Goal: Information Seeking & Learning: Learn about a topic

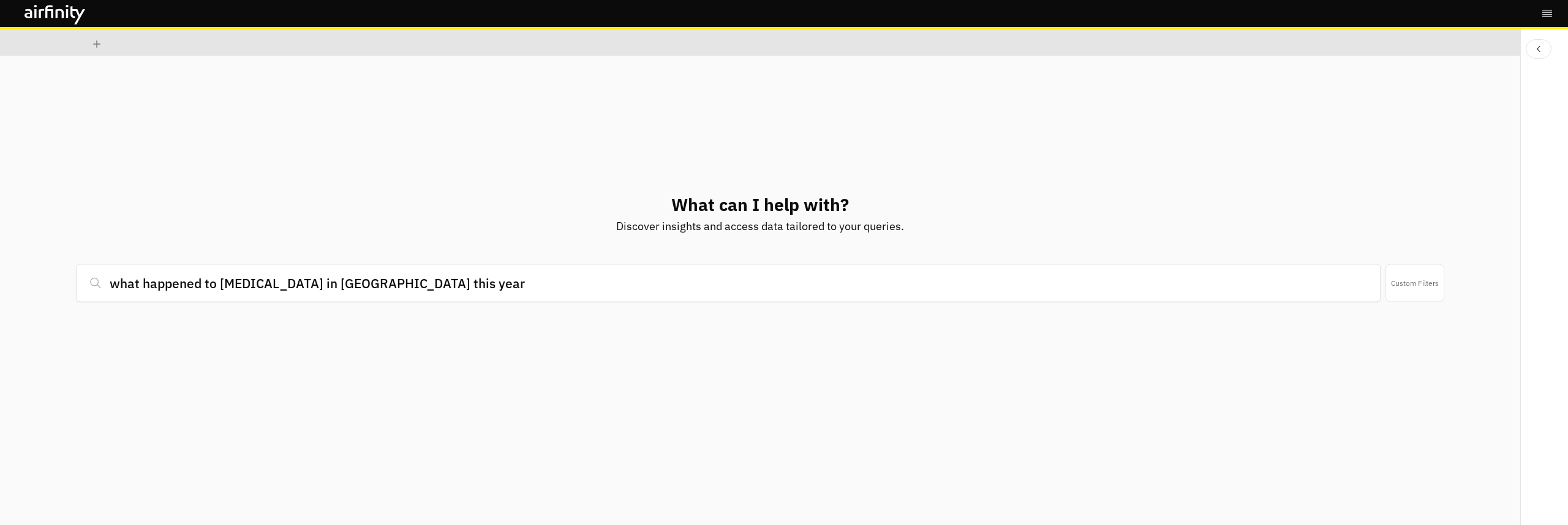
type input "what happened to [MEDICAL_DATA] in [GEOGRAPHIC_DATA] this year?"
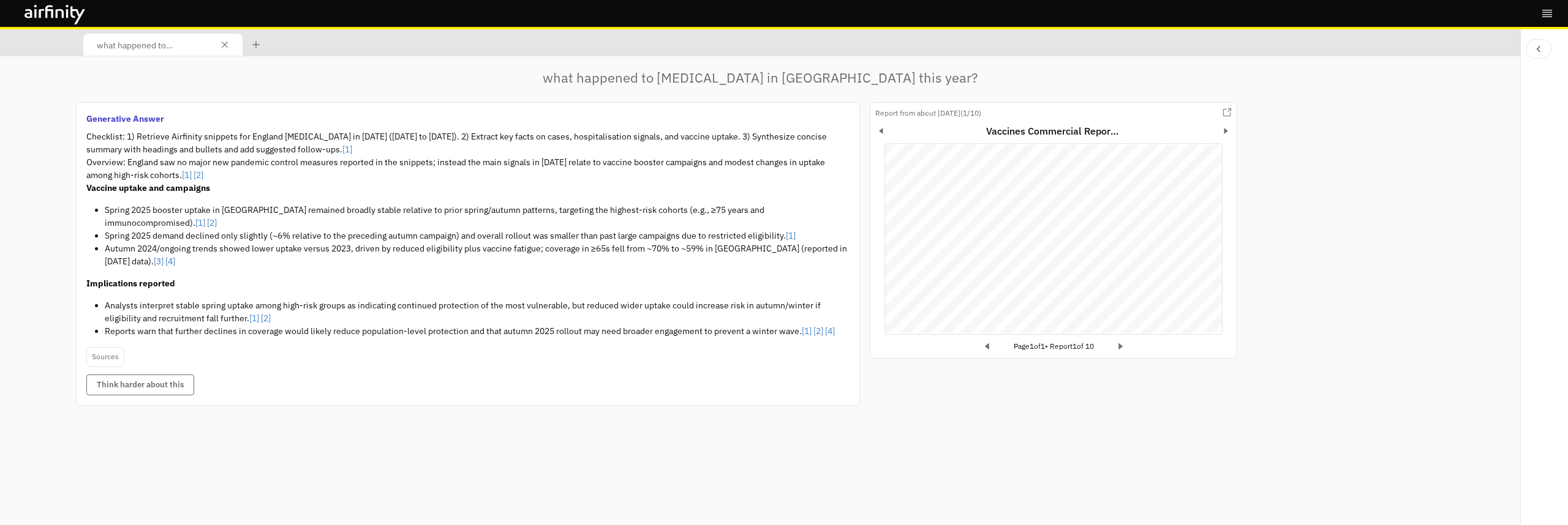
click at [397, 182] on p "Vaccine uptake and campaigns" at bounding box center [467, 187] width 763 height 13
click at [423, 230] on li "Spring 2025 demand declined only slightly (~6% relative to the preceding autumn…" at bounding box center [477, 236] width 745 height 13
click at [515, 451] on div "what happened to [MEDICAL_DATA] in [GEOGRAPHIC_DATA] this year? Generative Answ…" at bounding box center [760, 314] width 1369 height 494
click at [135, 376] on button "Think harder about this" at bounding box center [140, 385] width 108 height 21
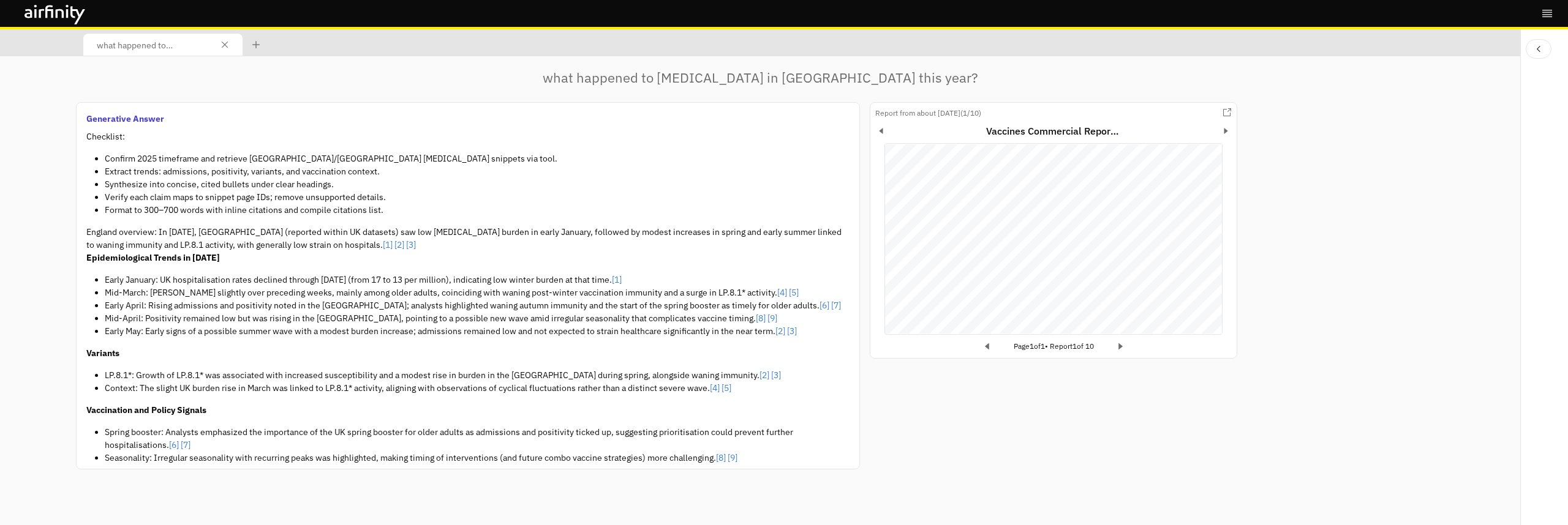
click at [128, 152] on li "Confirm 2025 timeframe and retrieve [GEOGRAPHIC_DATA]/[GEOGRAPHIC_DATA] [MEDICA…" at bounding box center [477, 158] width 745 height 13
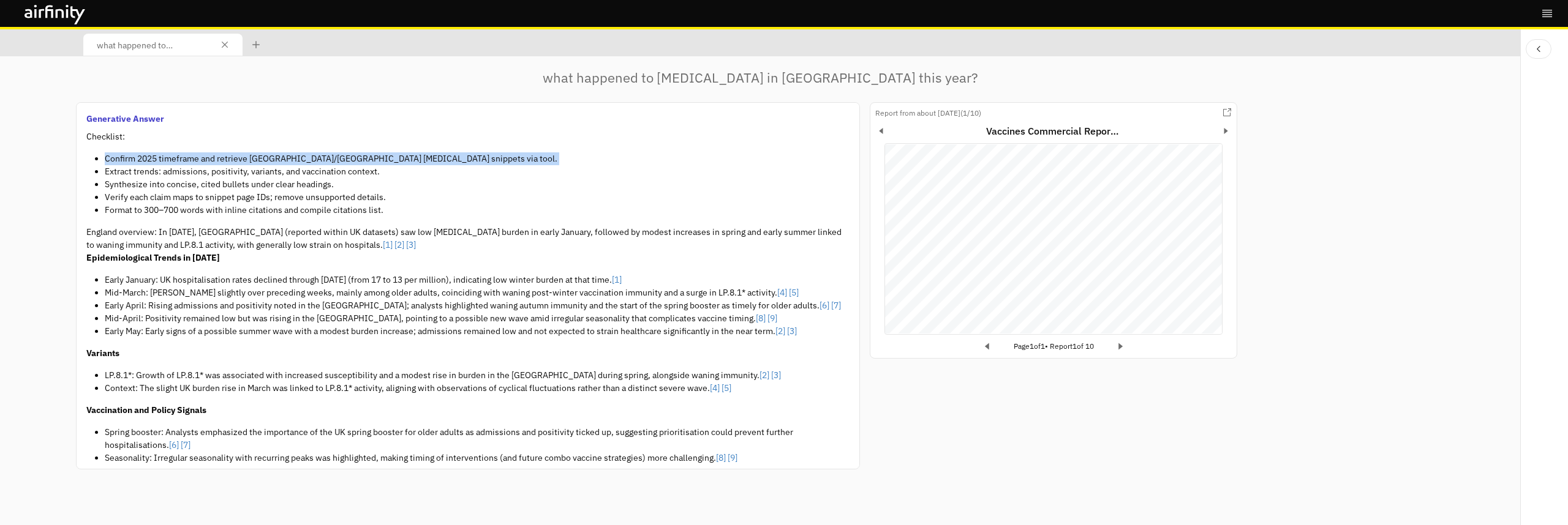
click at [128, 152] on li "Confirm 2025 timeframe and retrieve [GEOGRAPHIC_DATA]/[GEOGRAPHIC_DATA] [MEDICA…" at bounding box center [477, 158] width 745 height 13
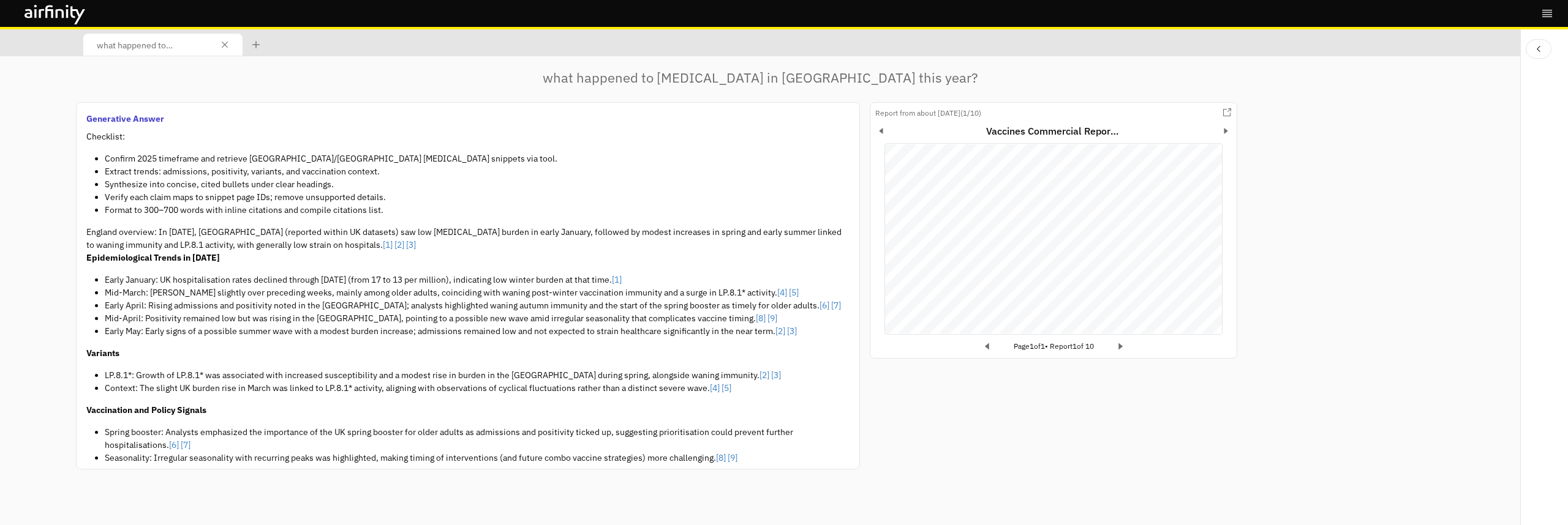
click at [130, 169] on li "Extract trends: admissions, positivity, variants, and vaccination context." at bounding box center [477, 171] width 745 height 13
click at [132, 184] on li "Synthesize into concise, cited bullets under clear headings." at bounding box center [477, 184] width 745 height 13
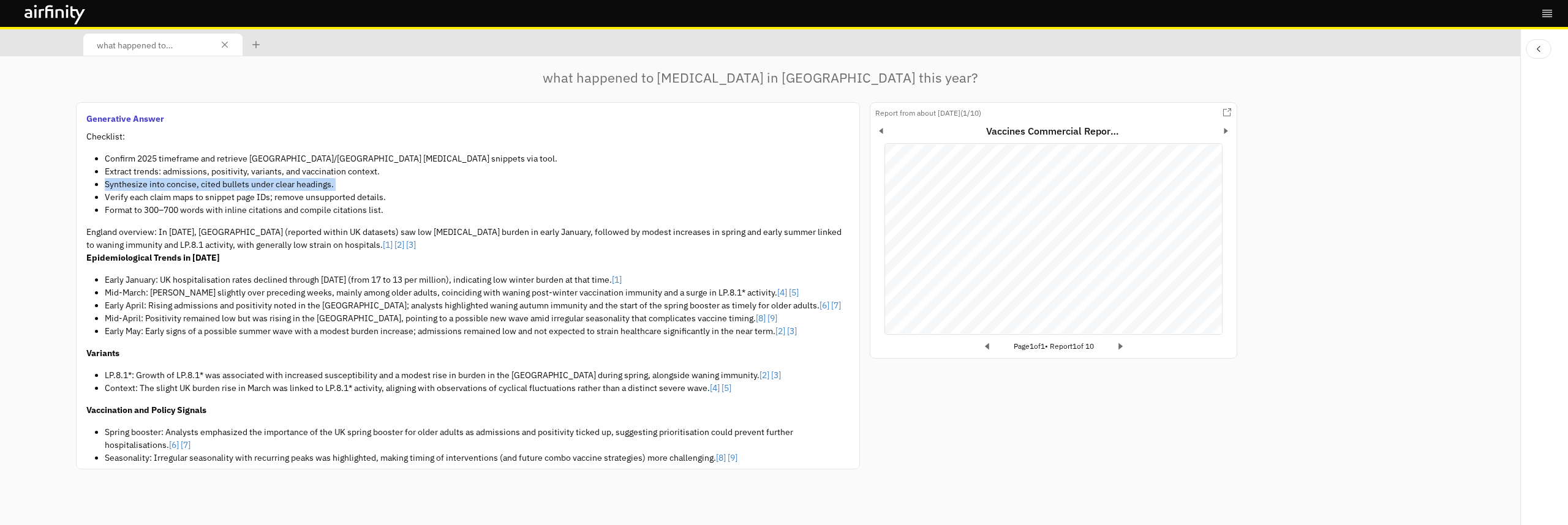
click at [132, 184] on li "Synthesize into concise, cited bullets under clear headings." at bounding box center [477, 184] width 745 height 13
click at [137, 212] on li "Format to 300–700 words with inline citations and compile citations list." at bounding box center [477, 210] width 745 height 13
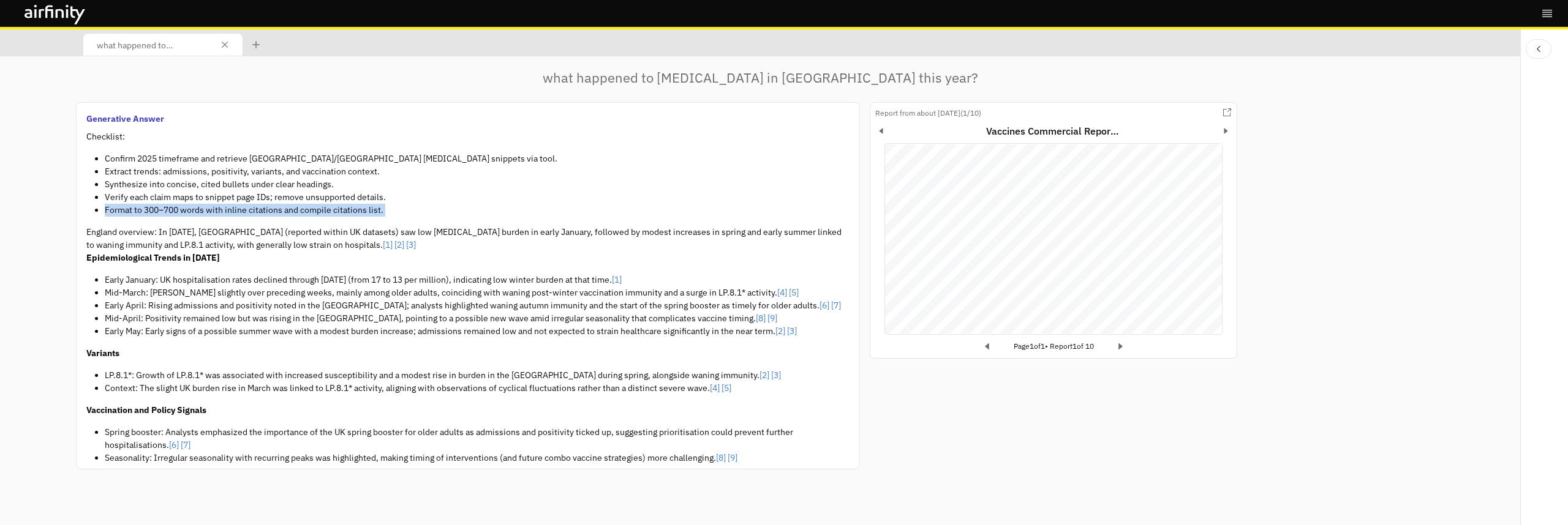
click at [137, 212] on li "Format to 300–700 words with inline citations and compile citations list." at bounding box center [477, 210] width 745 height 13
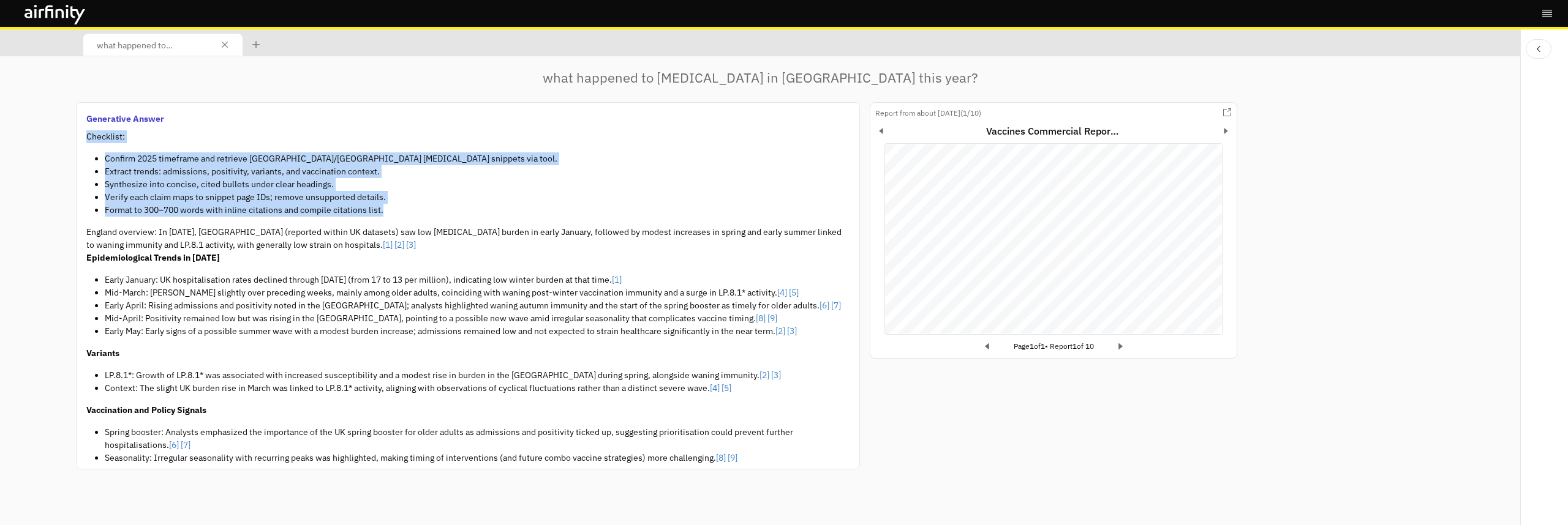
drag, startPoint x: 86, startPoint y: 133, endPoint x: 408, endPoint y: 216, distance: 332.5
click at [408, 216] on div "Checklist: Confirm 2025 timeframe and retrieve [GEOGRAPHIC_DATA]/[GEOGRAPHIC_DA…" at bounding box center [467, 331] width 763 height 400
copy div "Checklist: Confirm 2025 timeframe and retrieve [GEOGRAPHIC_DATA]/[GEOGRAPHIC_DA…"
click at [407, 175] on li "Extract trends: admissions, positivity, variants, and vaccination context." at bounding box center [477, 171] width 745 height 13
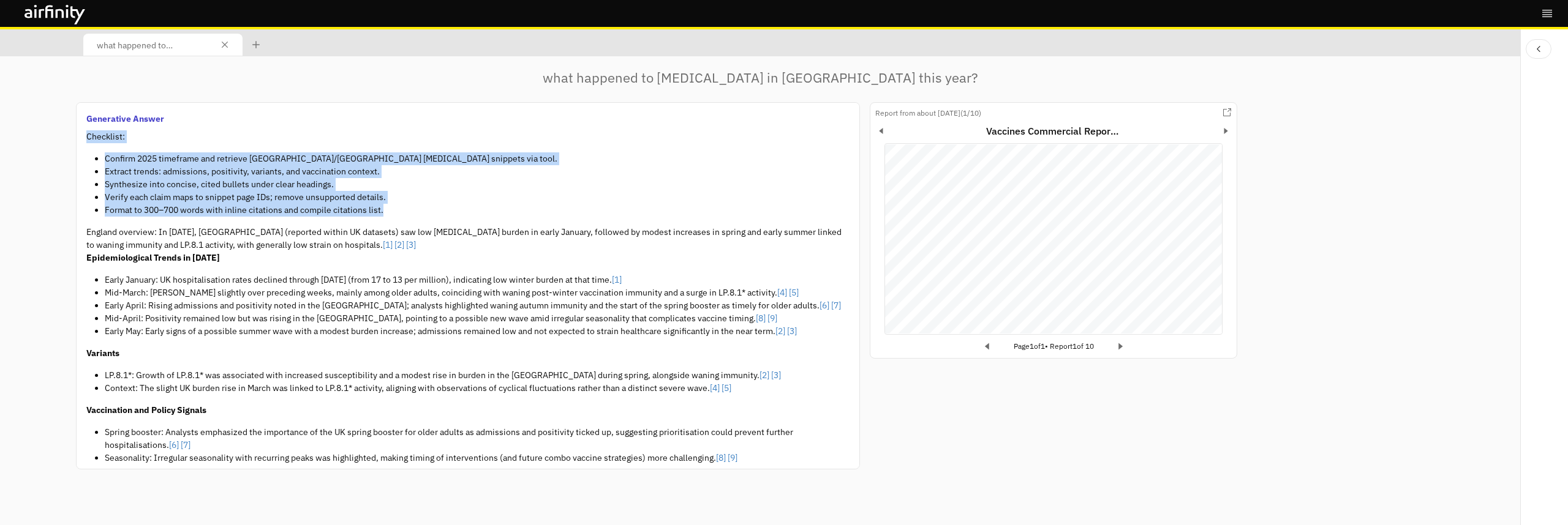
drag, startPoint x: 88, startPoint y: 135, endPoint x: 432, endPoint y: 210, distance: 352.1
click at [432, 210] on div "Checklist: Confirm 2025 timeframe and retrieve [GEOGRAPHIC_DATA]/[GEOGRAPHIC_DA…" at bounding box center [467, 331] width 763 height 400
copy div "Checklist: Confirm 2025 timeframe and retrieve [GEOGRAPHIC_DATA]/[GEOGRAPHIC_DA…"
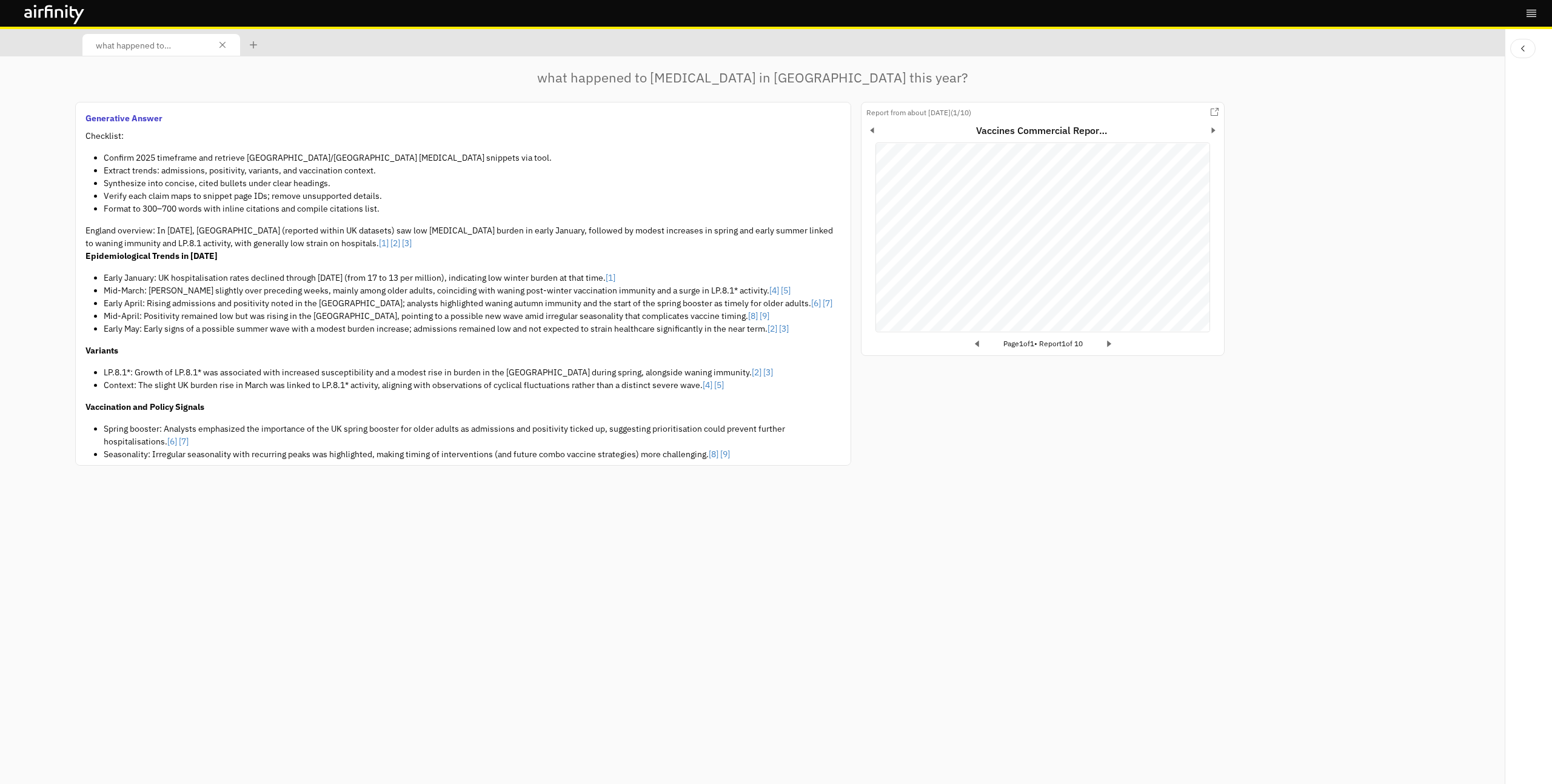
click at [476, 455] on li "Seasonality: Irregular seasonality with recurring peaks was highlighted, making…" at bounding box center [472, 454] width 738 height 13
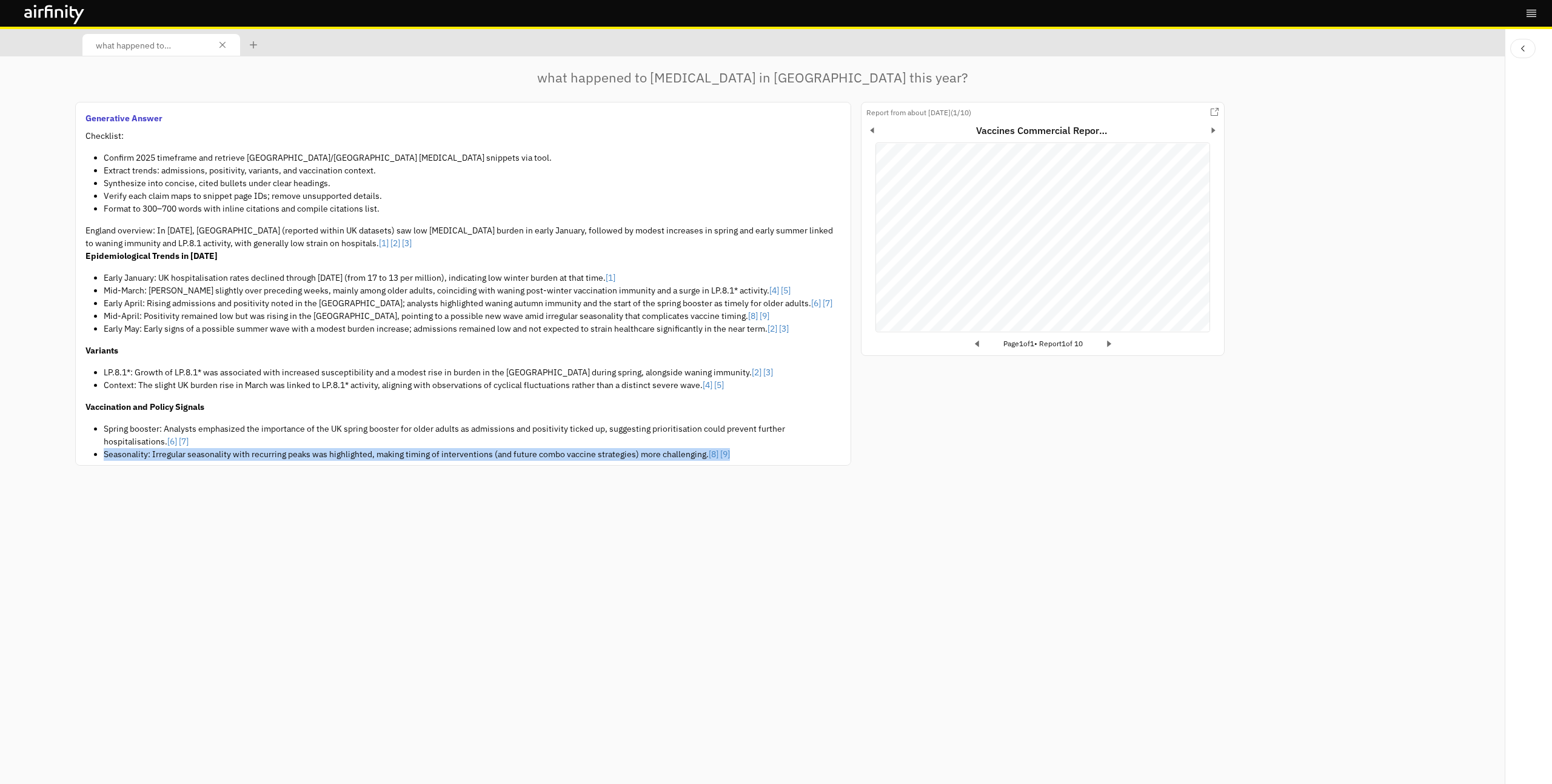
click at [476, 455] on li "Seasonality: Irregular seasonality with recurring peaks was highlighted, making…" at bounding box center [472, 454] width 738 height 13
click at [439, 454] on li "Seasonality: Irregular seasonality with recurring peaks was highlighted, making…" at bounding box center [472, 454] width 738 height 13
